Goal: Task Accomplishment & Management: Use online tool/utility

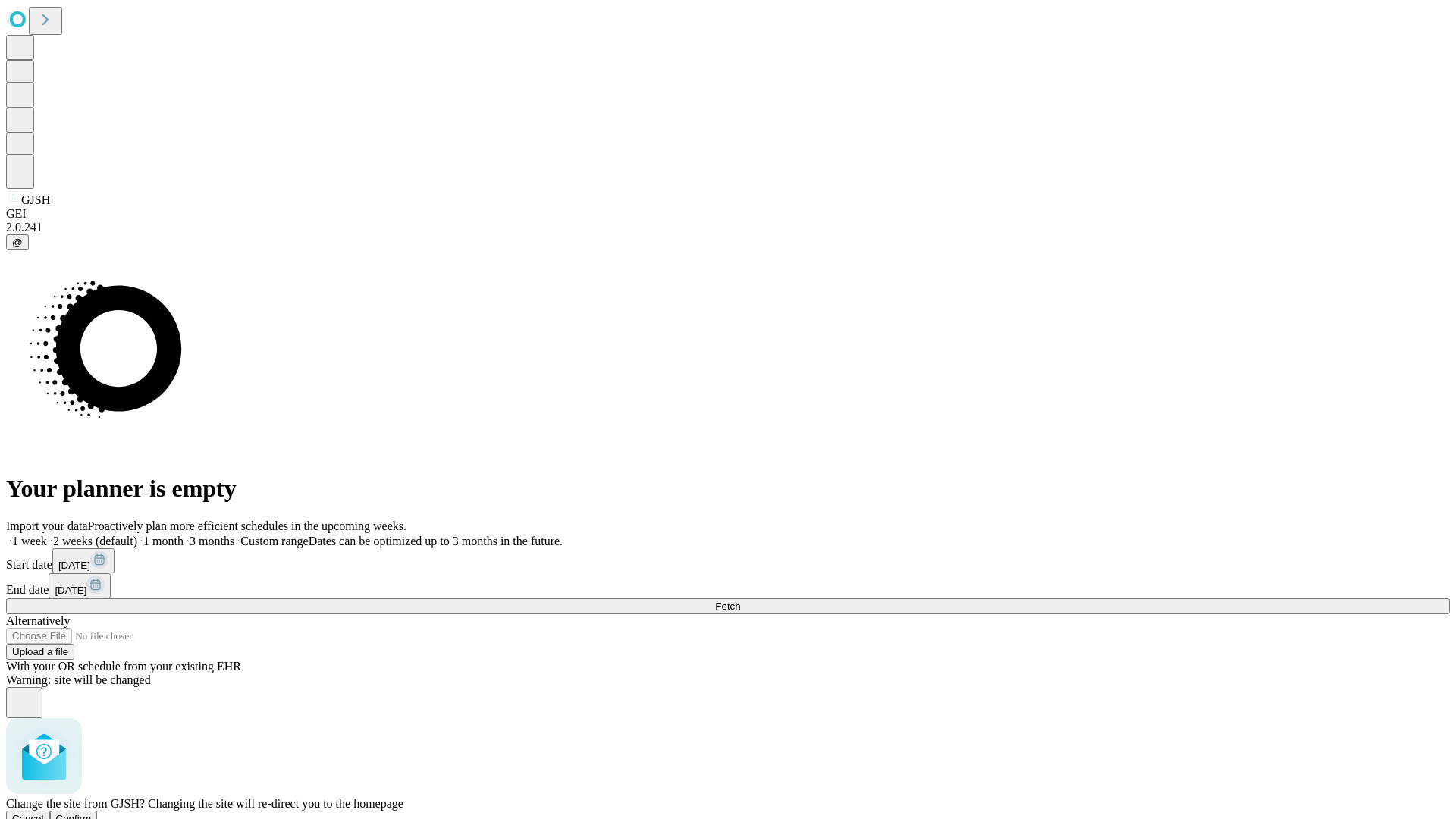
click at [92, 813] on span "Confirm" at bounding box center [74, 819] width 36 height 11
click at [47, 535] on label "1 week" at bounding box center [27, 542] width 41 height 13
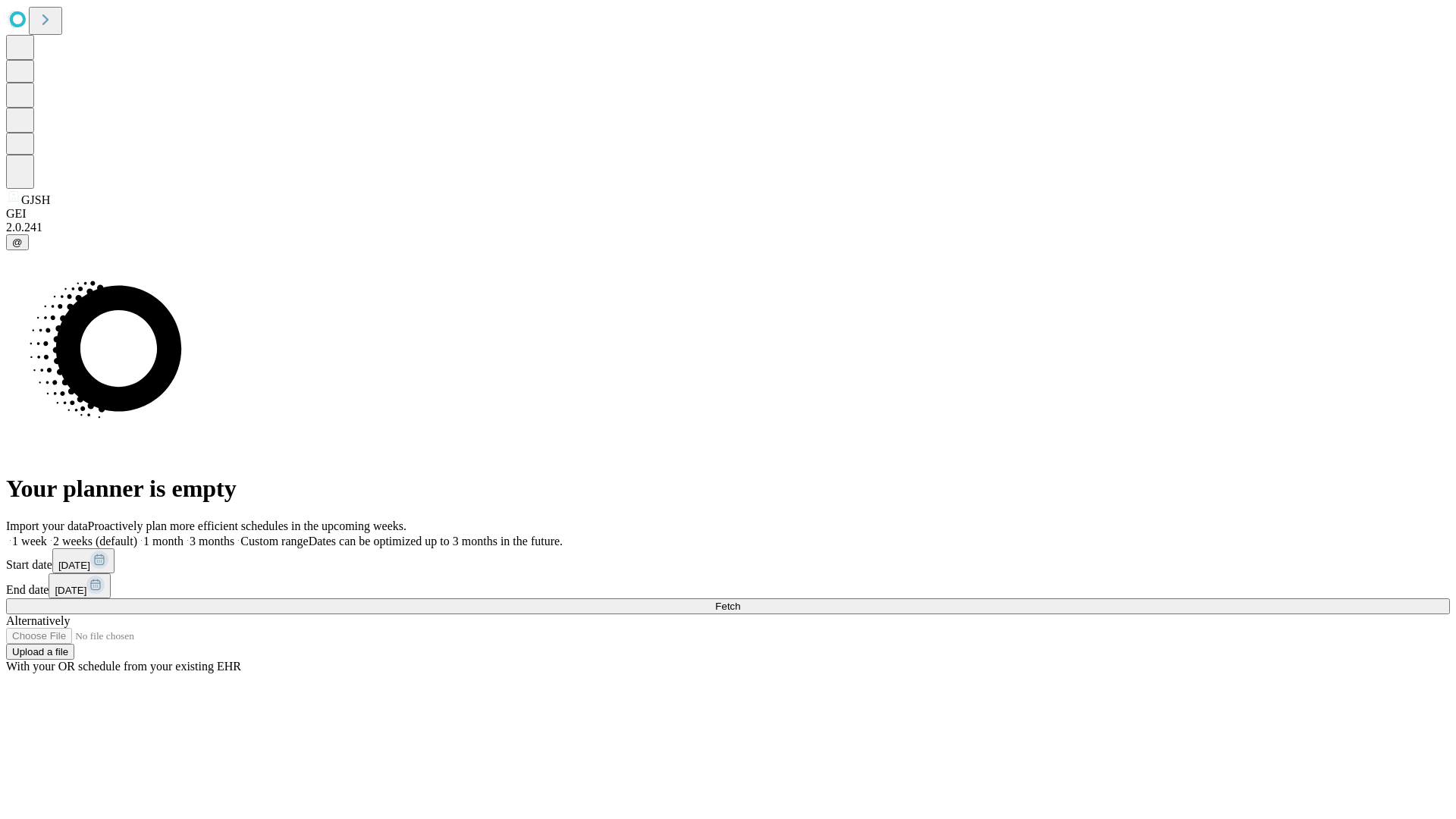
click at [740, 601] on span "Fetch" at bounding box center [728, 607] width 25 height 11
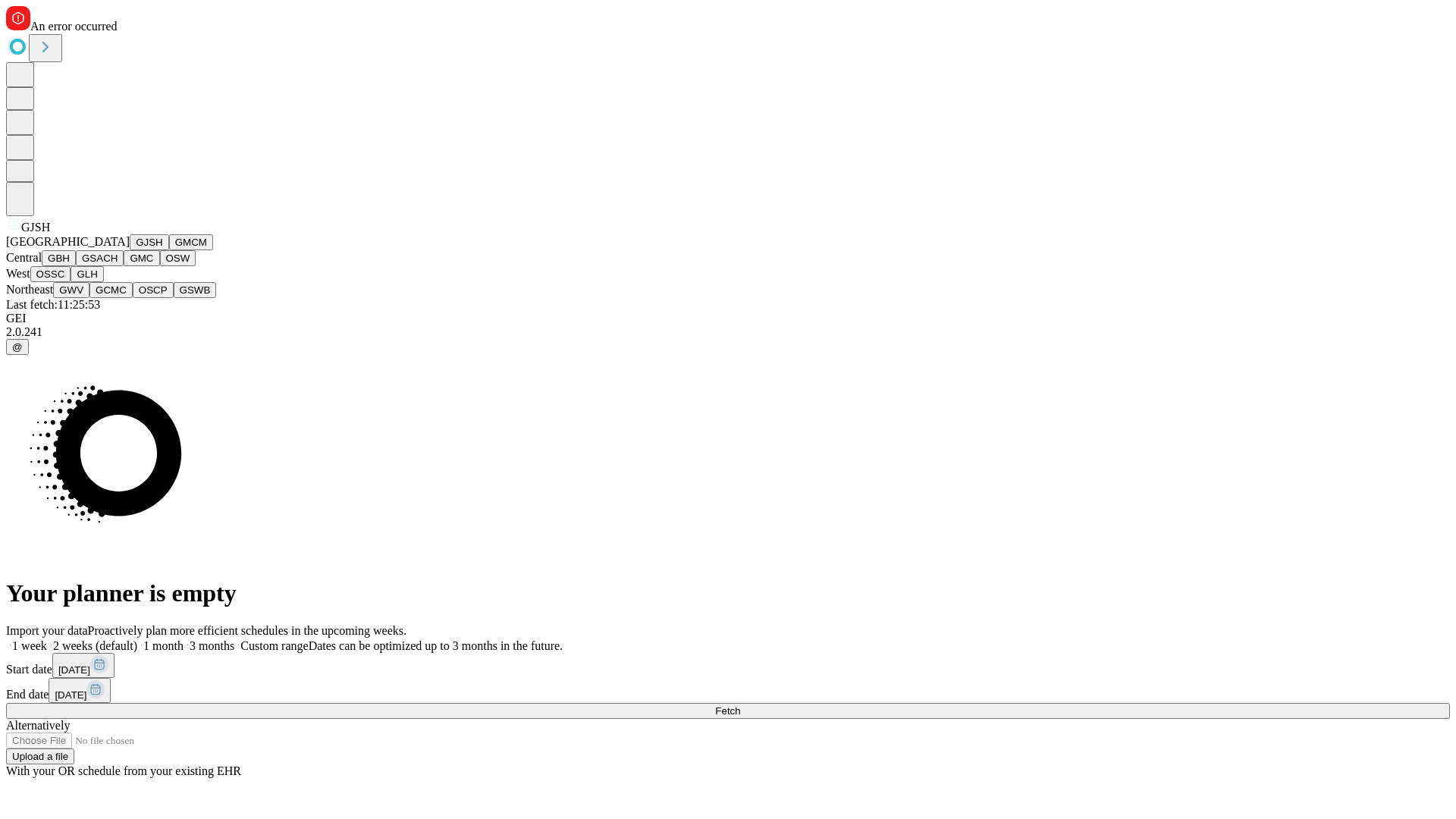
click at [169, 251] on button "GMCM" at bounding box center [191, 243] width 44 height 16
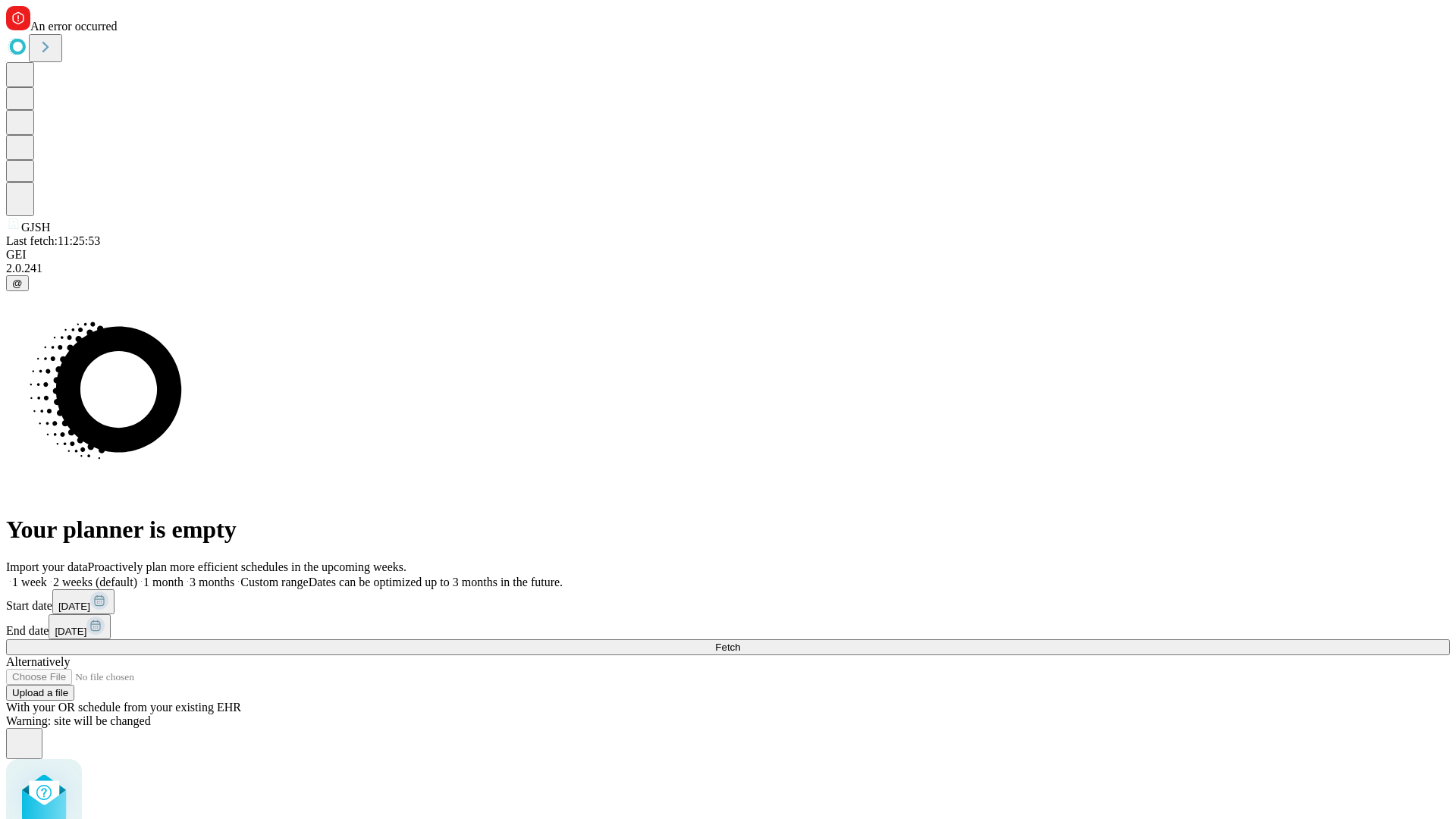
click at [47, 576] on label "1 week" at bounding box center [27, 582] width 41 height 13
click at [740, 642] on span "Fetch" at bounding box center [728, 648] width 25 height 11
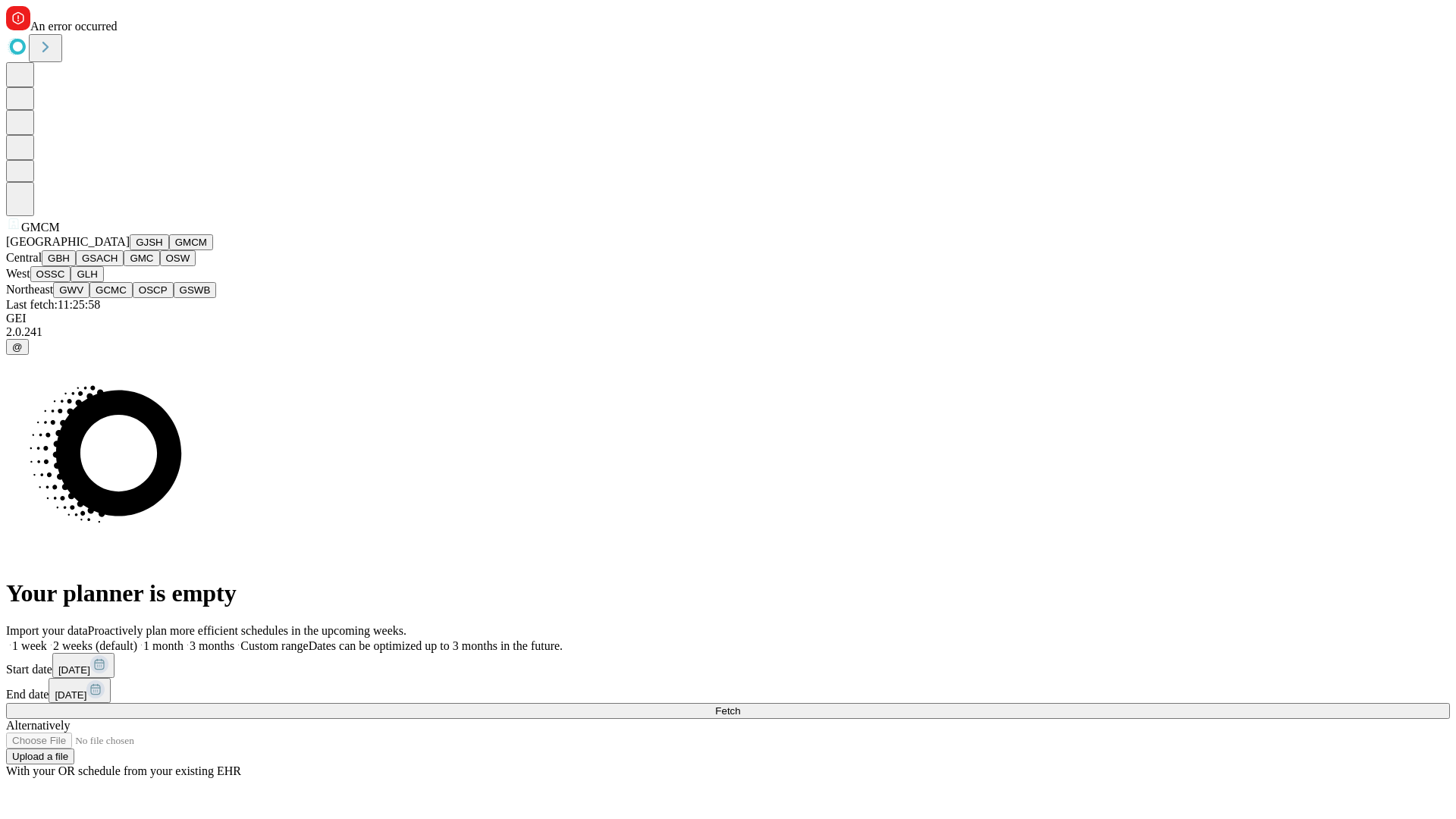
click at [76, 266] on button "GBH" at bounding box center [59, 258] width 34 height 16
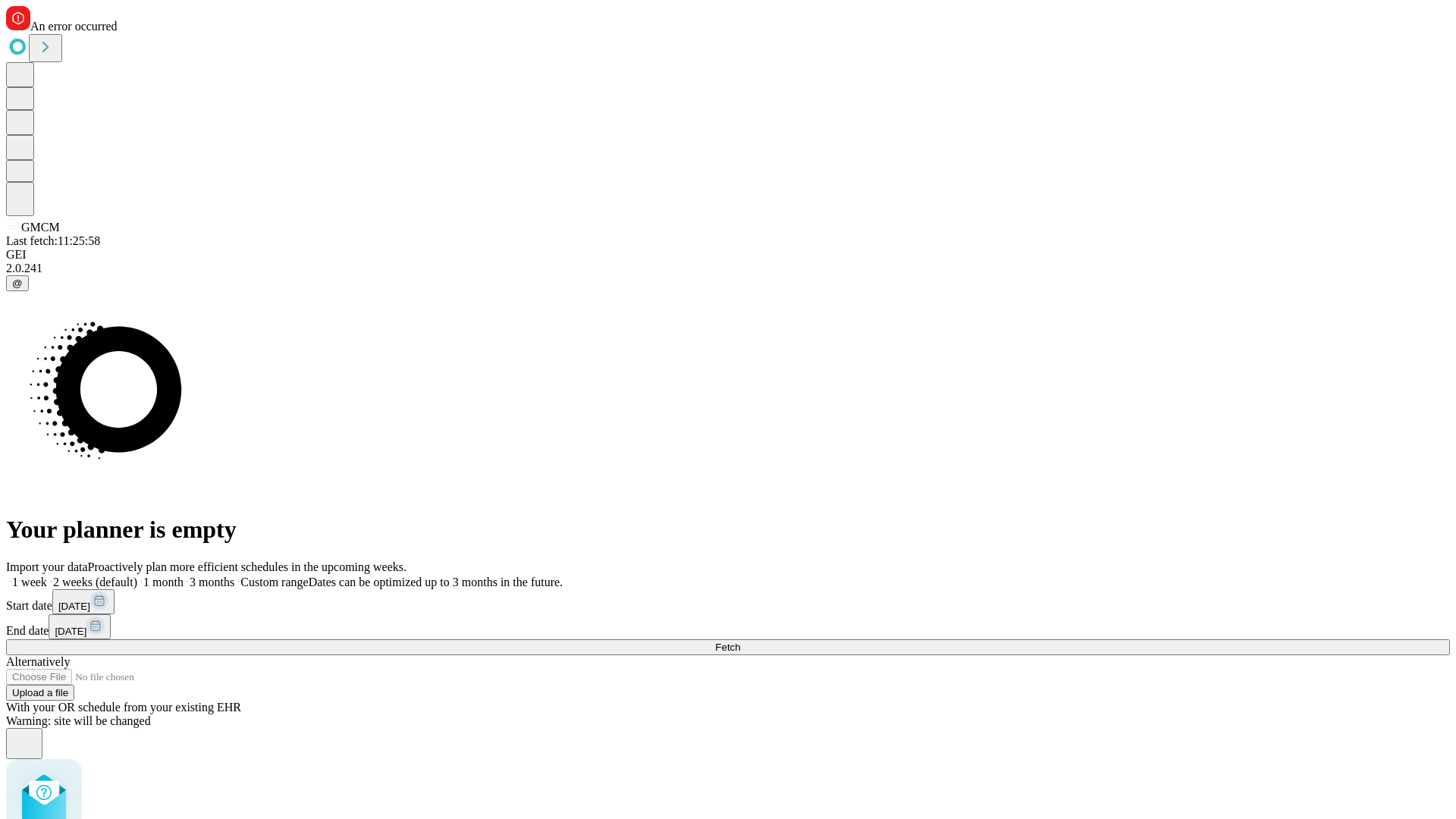
click at [47, 576] on label "1 week" at bounding box center [27, 582] width 41 height 13
click at [740, 642] on span "Fetch" at bounding box center [728, 648] width 25 height 11
click at [47, 576] on label "1 week" at bounding box center [27, 582] width 41 height 13
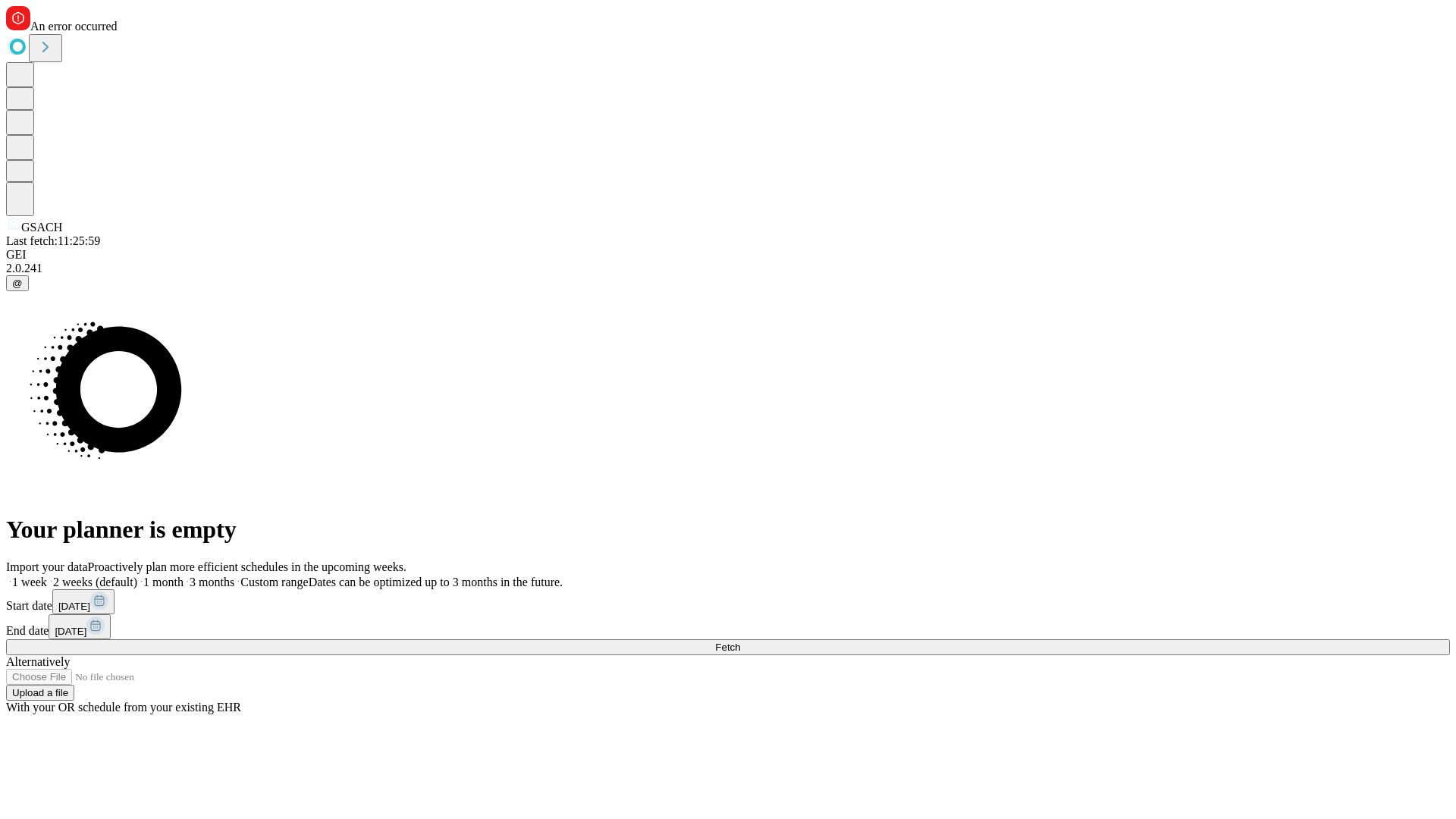
click at [740, 642] on span "Fetch" at bounding box center [728, 648] width 25 height 11
click at [47, 576] on label "1 week" at bounding box center [27, 582] width 41 height 13
click at [740, 642] on span "Fetch" at bounding box center [728, 648] width 25 height 11
click at [47, 576] on label "1 week" at bounding box center [27, 582] width 41 height 13
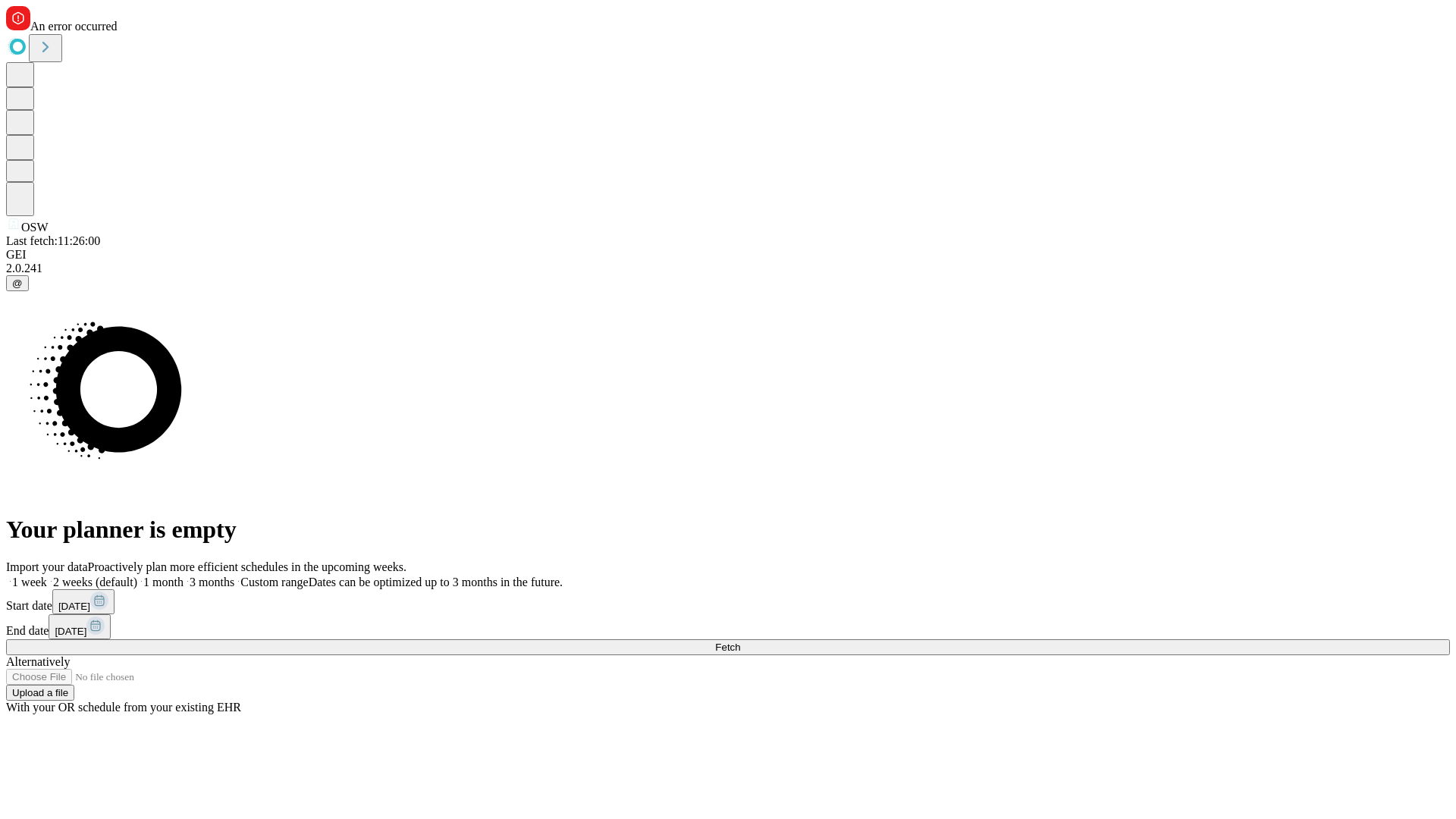
click at [740, 642] on span "Fetch" at bounding box center [728, 648] width 25 height 11
click at [47, 576] on label "1 week" at bounding box center [27, 582] width 41 height 13
click at [740, 642] on span "Fetch" at bounding box center [728, 648] width 25 height 11
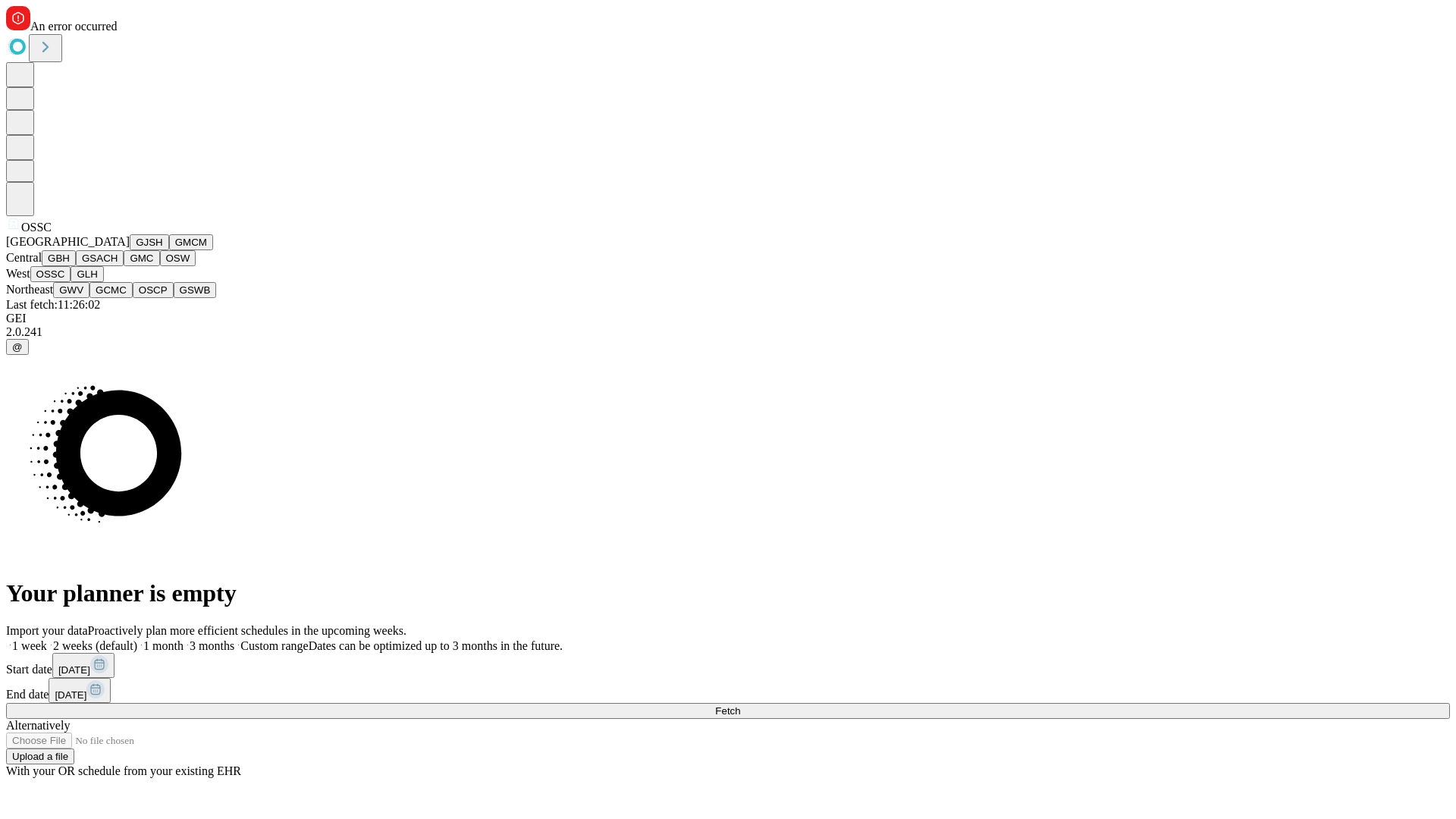
click at [103, 282] on button "GLH" at bounding box center [86, 274] width 32 height 16
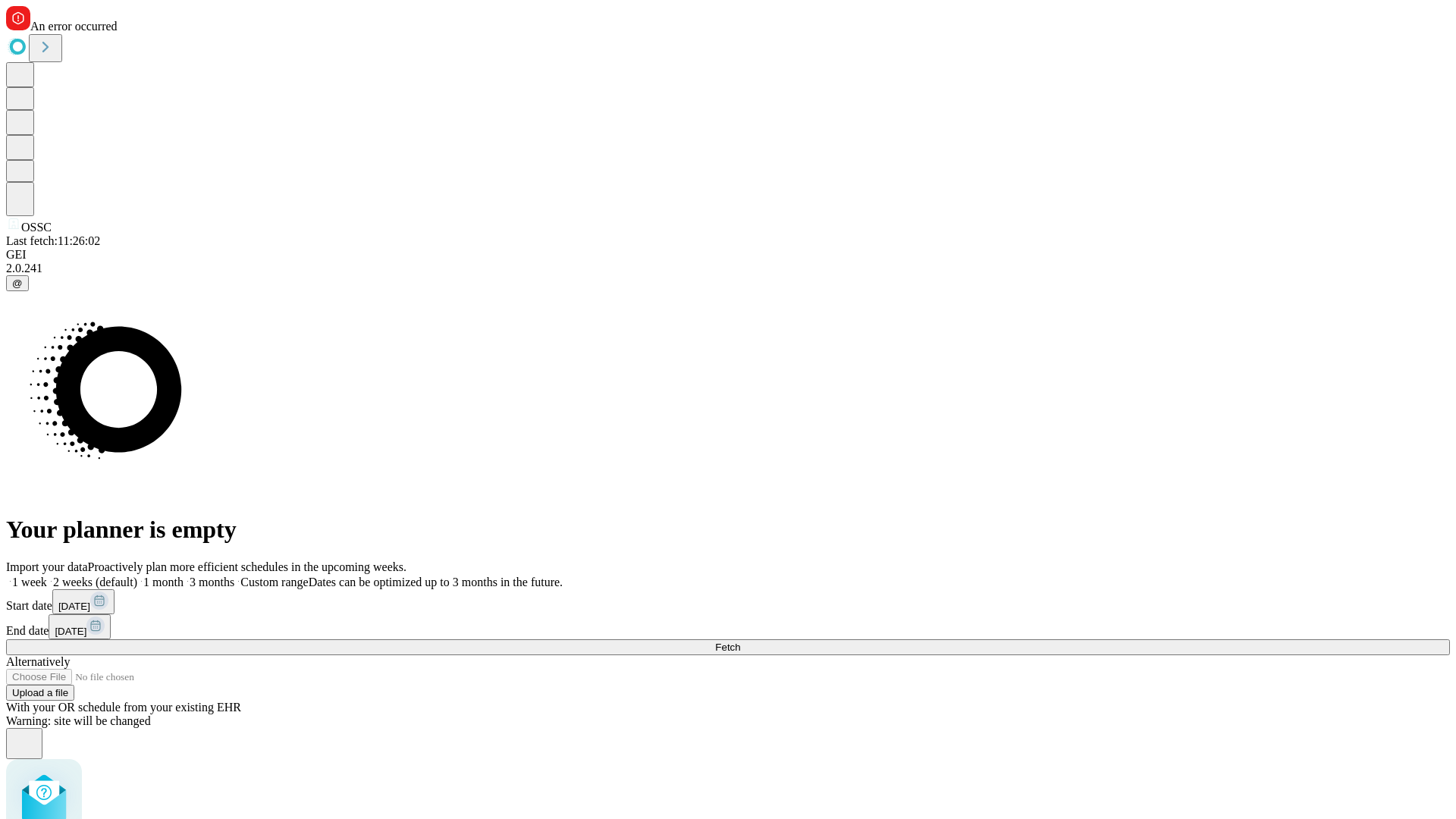
click at [47, 576] on label "1 week" at bounding box center [27, 582] width 41 height 13
click at [740, 642] on span "Fetch" at bounding box center [728, 648] width 25 height 11
click at [47, 576] on label "1 week" at bounding box center [27, 582] width 41 height 13
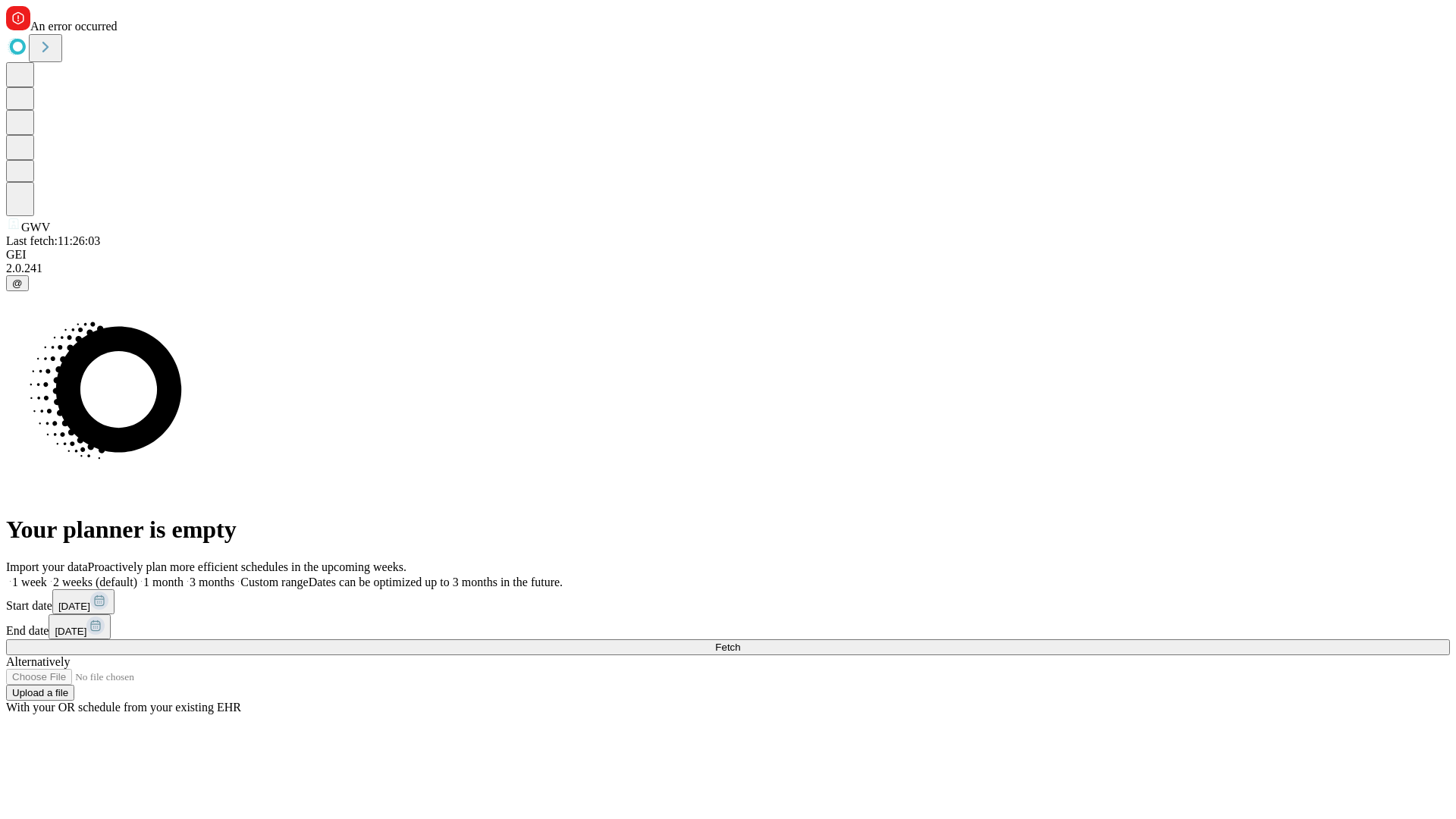
click at [740, 642] on span "Fetch" at bounding box center [728, 648] width 25 height 11
click at [47, 576] on label "1 week" at bounding box center [27, 582] width 41 height 13
click at [740, 642] on span "Fetch" at bounding box center [728, 648] width 25 height 11
